Goal: Browse casually

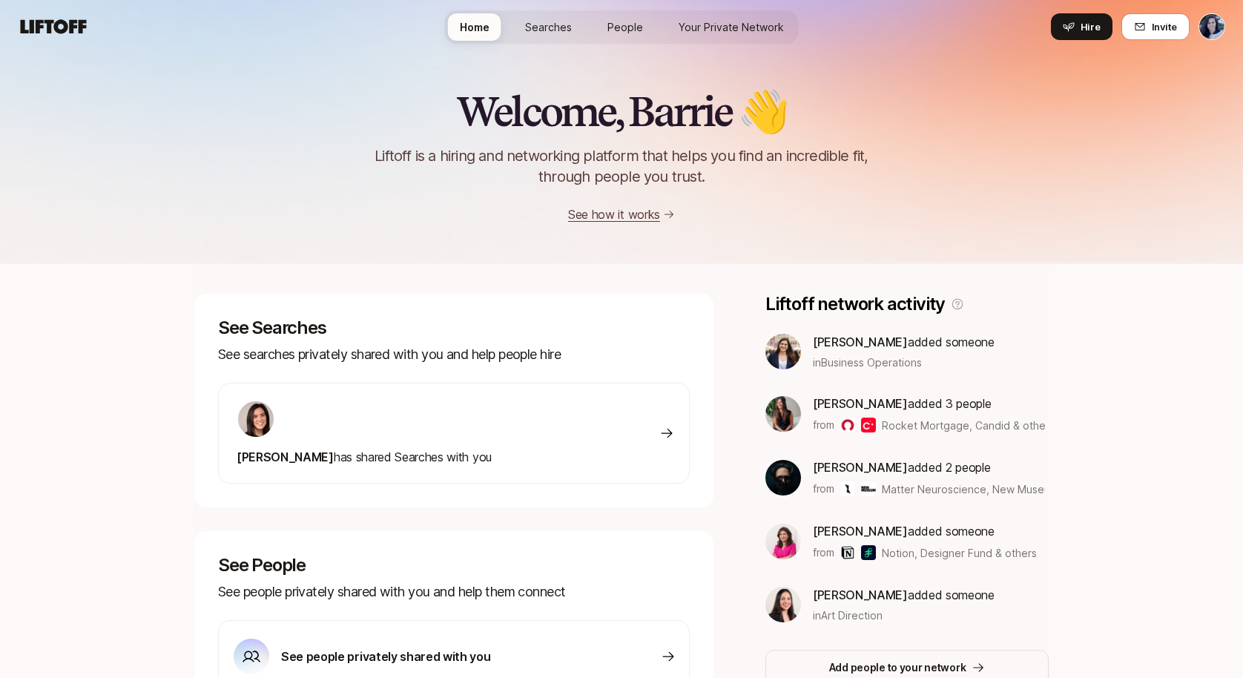
click at [480, 24] on span "Home" at bounding box center [475, 27] width 30 height 16
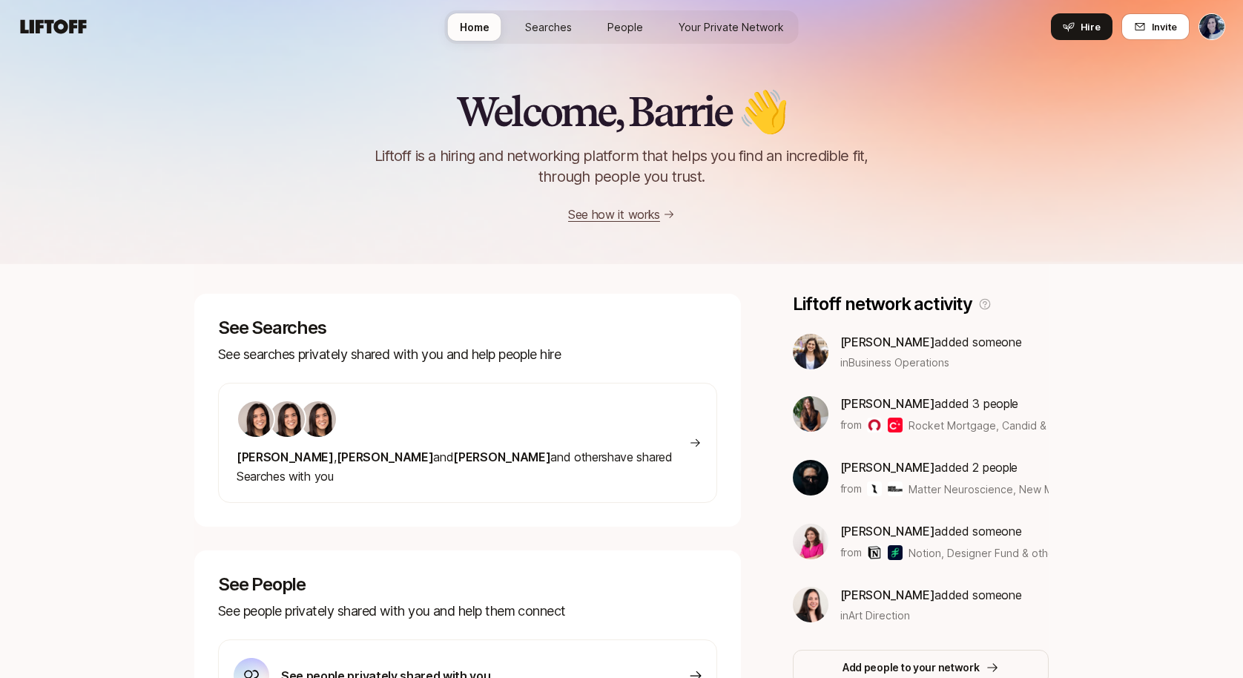
click at [890, 370] on div "[PERSON_NAME] added someone in Business Operations [PERSON_NAME] added 3 people…" at bounding box center [921, 477] width 256 height 291
click at [947, 429] on span "Rocket Mortgage, Candid & others" at bounding box center [994, 425] width 173 height 13
click at [793, 409] on img at bounding box center [811, 414] width 36 height 36
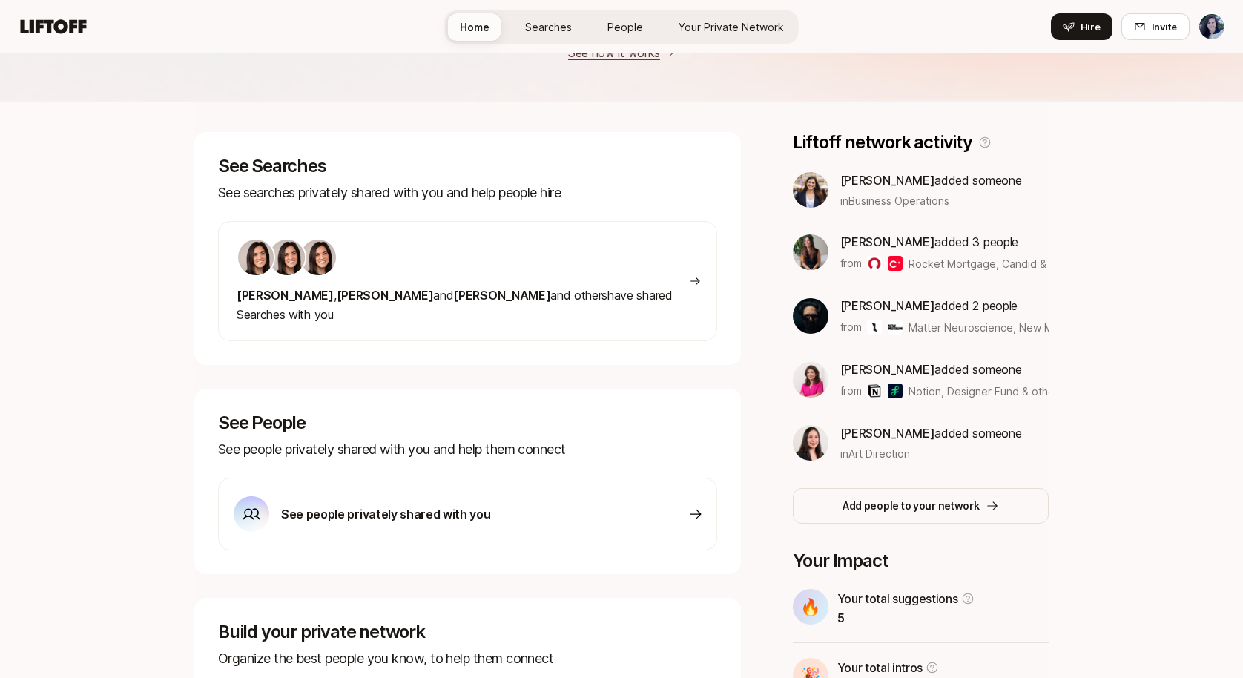
scroll to position [157, 0]
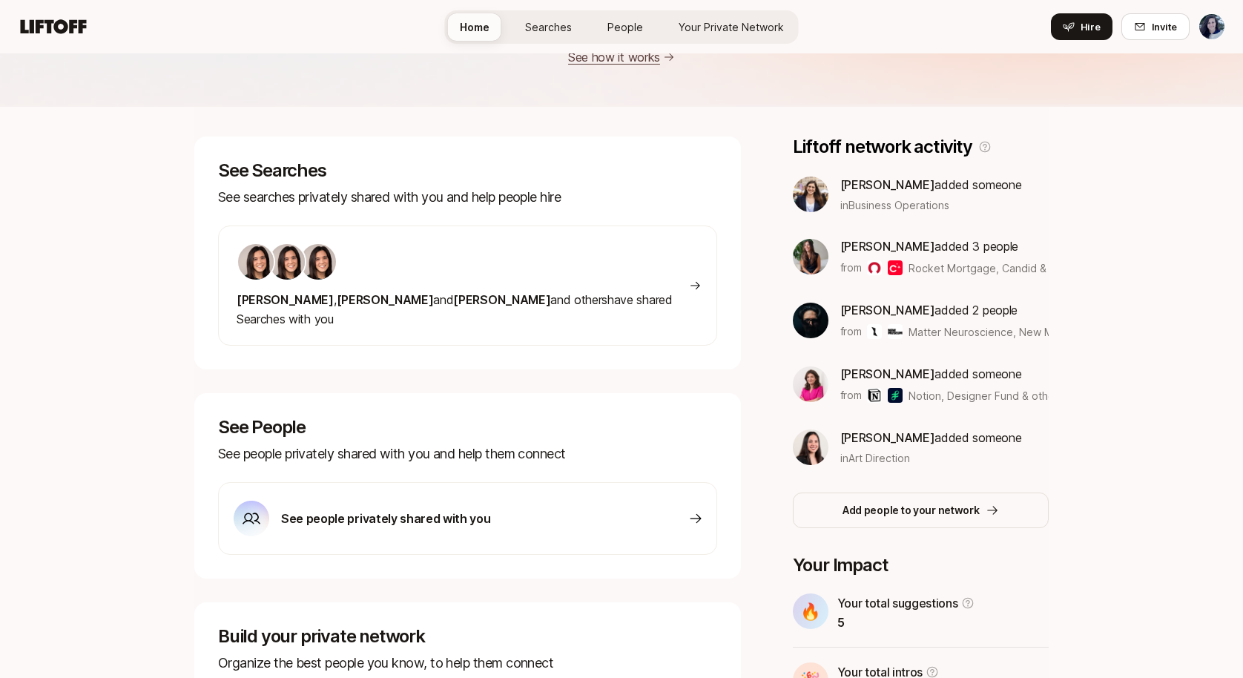
click at [840, 260] on p "from" at bounding box center [851, 268] width 22 height 18
